Goal: Navigation & Orientation: Find specific page/section

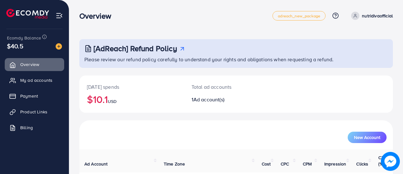
scroll to position [43, 0]
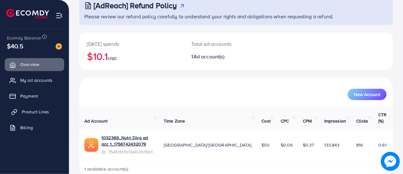
click at [33, 109] on span "Product Links" at bounding box center [35, 112] width 27 height 6
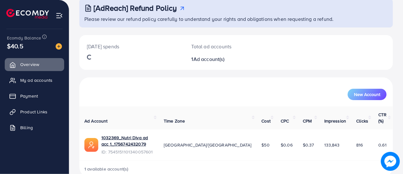
scroll to position [40, 0]
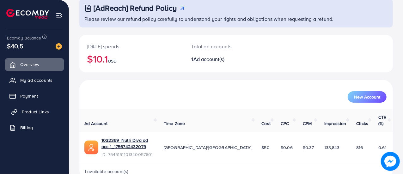
click at [27, 110] on span "Product Links" at bounding box center [35, 112] width 27 height 6
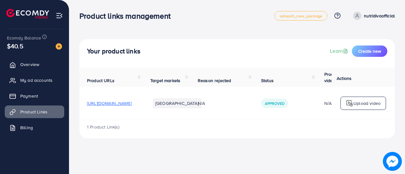
click at [132, 105] on span "[URL][DOMAIN_NAME]" at bounding box center [109, 103] width 45 height 6
click at [47, 83] on span "My ad accounts" at bounding box center [38, 80] width 32 height 6
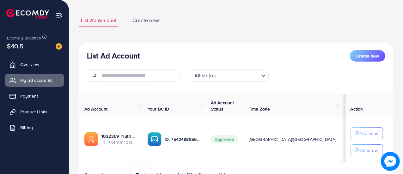
scroll to position [66, 0]
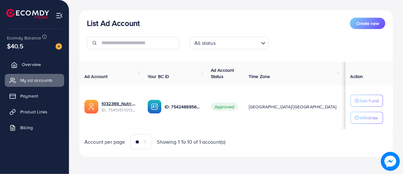
click at [37, 68] on link "Overview" at bounding box center [34, 64] width 59 height 13
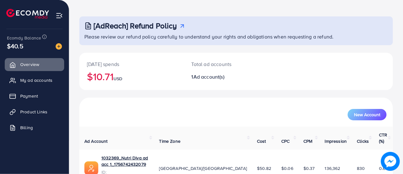
scroll to position [43, 0]
